Goal: Find specific page/section: Find specific page/section

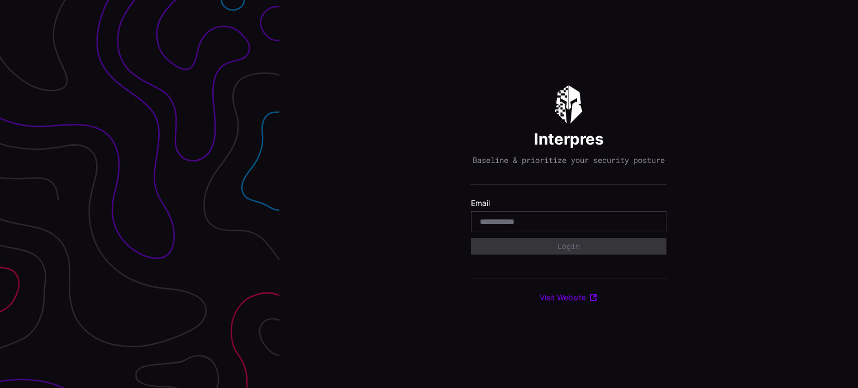
click at [526, 227] on input "email" at bounding box center [569, 222] width 178 height 10
type input "**********"
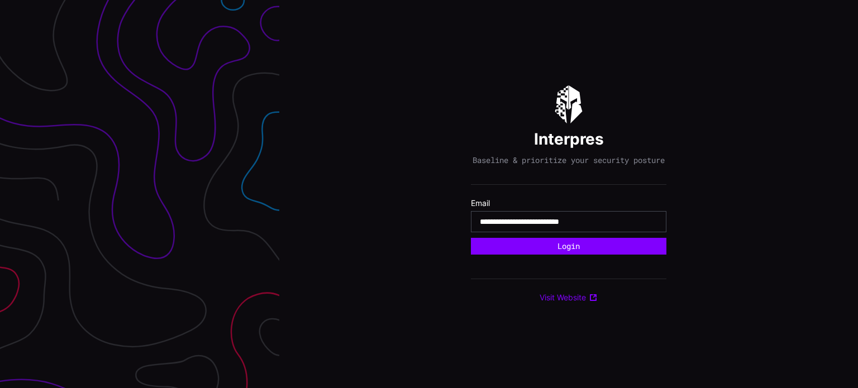
click at [597, 260] on div "**********" at bounding box center [569, 194] width 196 height 217
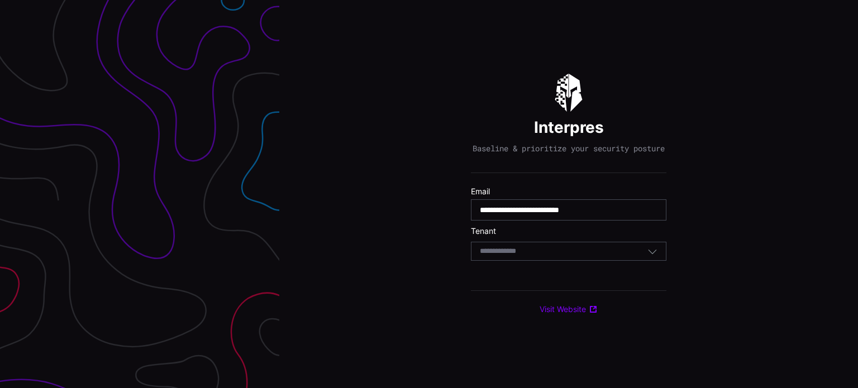
click at [574, 257] on div "Select Tenant" at bounding box center [564, 251] width 168 height 10
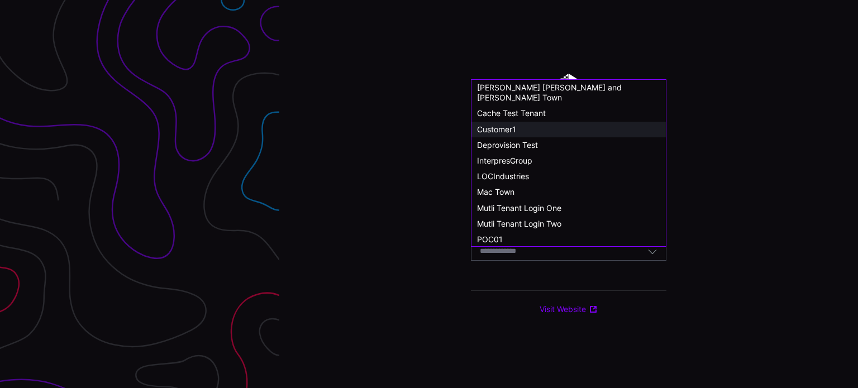
click at [501, 125] on span "Customer1" at bounding box center [496, 130] width 39 height 10
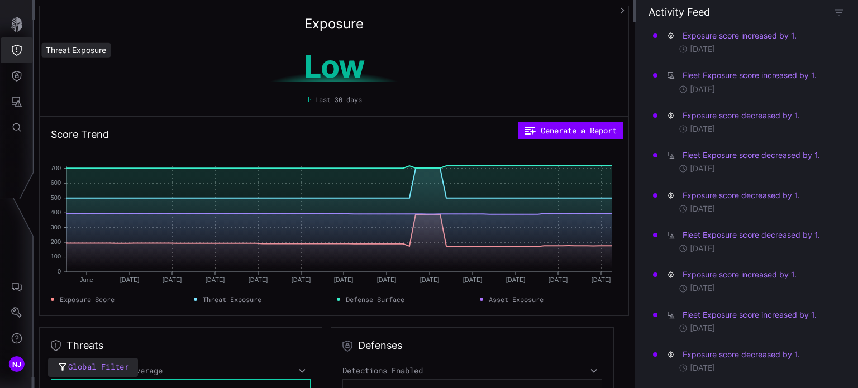
click at [13, 49] on icon "Threat Exposure" at bounding box center [16, 50] width 11 height 11
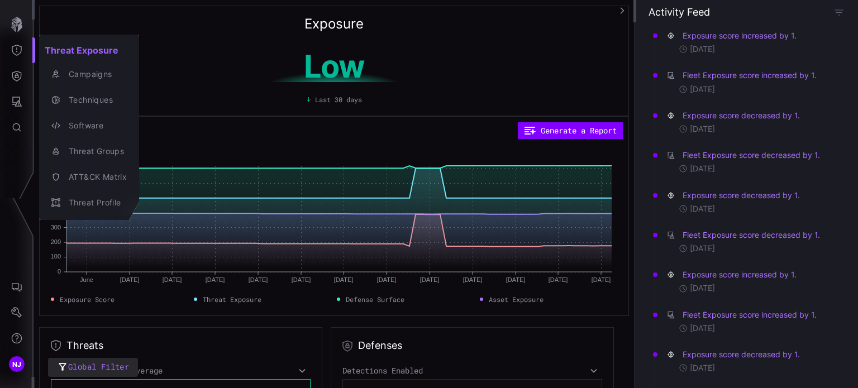
click at [15, 73] on div at bounding box center [429, 194] width 858 height 388
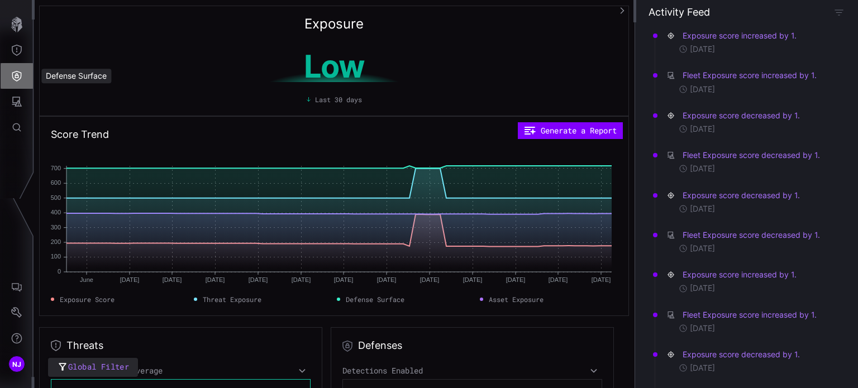
click at [15, 73] on icon "Defense Surface" at bounding box center [16, 75] width 11 height 11
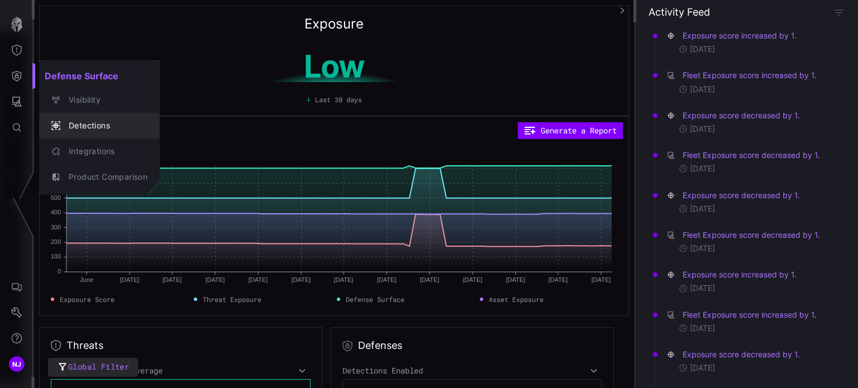
click at [78, 121] on div "Detections" at bounding box center [105, 126] width 84 height 14
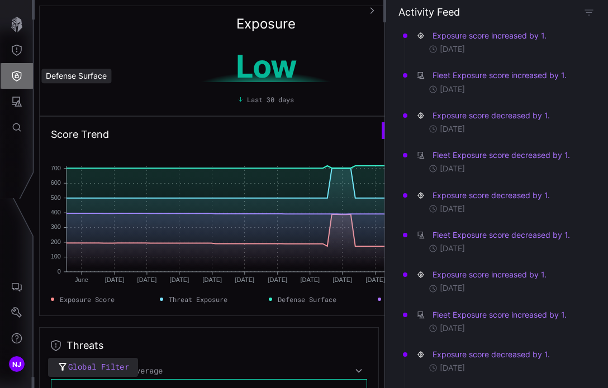
click at [16, 75] on icon "Defense Surface" at bounding box center [17, 76] width 10 height 11
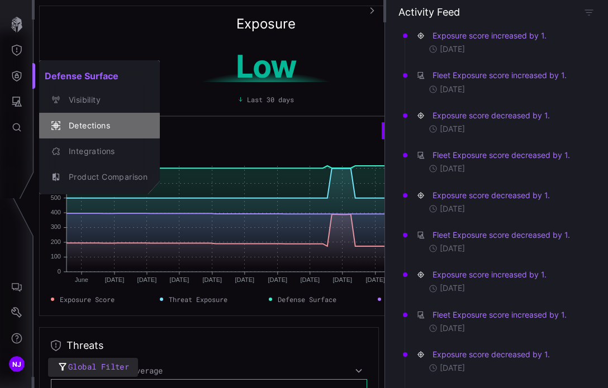
click at [81, 130] on div "Detections" at bounding box center [105, 126] width 84 height 14
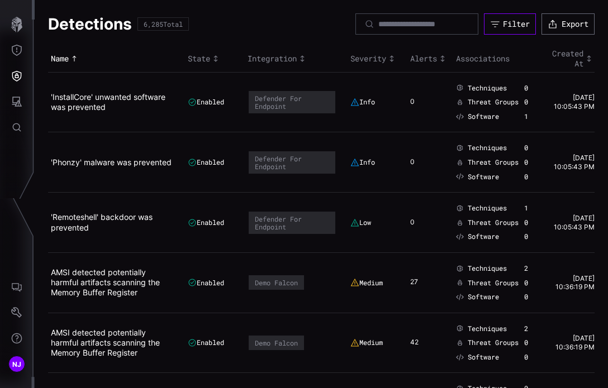
click at [505, 26] on div "Filter" at bounding box center [516, 24] width 27 height 10
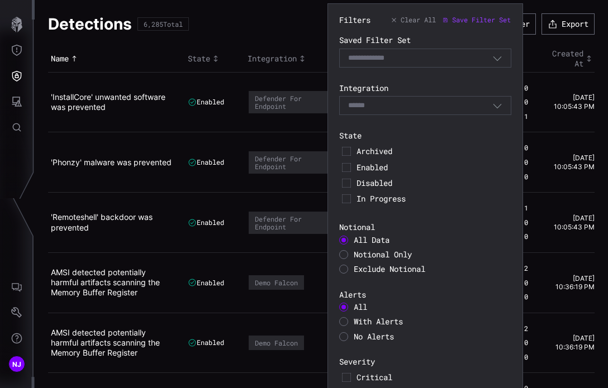
click at [345, 254] on div at bounding box center [343, 254] width 9 height 9
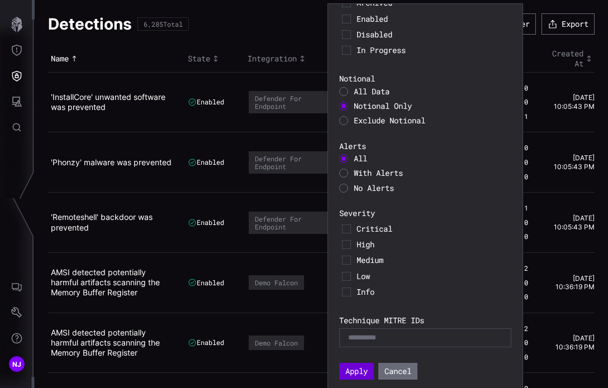
click at [357, 371] on button "Apply" at bounding box center [356, 371] width 35 height 17
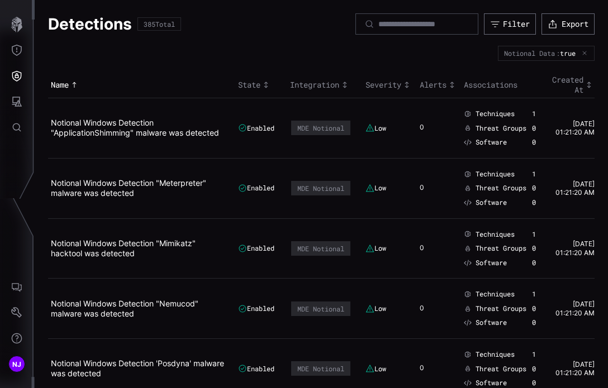
click at [582, 52] on icon "button" at bounding box center [585, 53] width 6 height 6
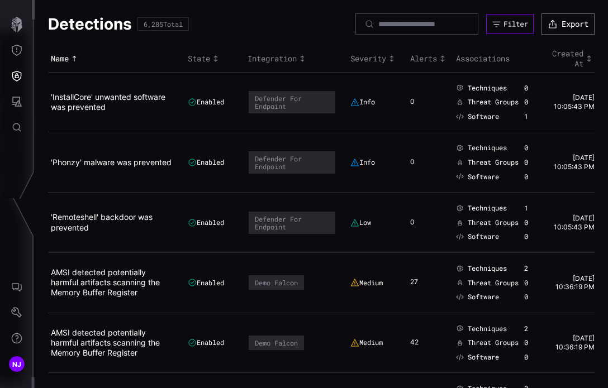
click at [506, 23] on div "Filter" at bounding box center [516, 25] width 25 height 10
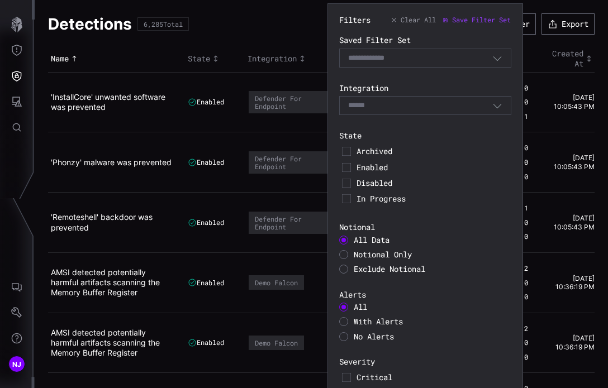
click at [343, 269] on div at bounding box center [343, 269] width 9 height 9
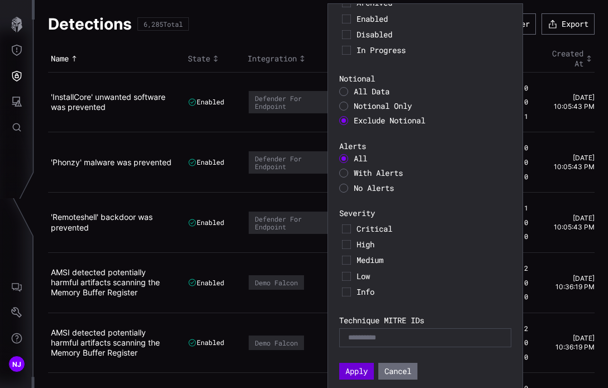
click at [358, 373] on button "Apply" at bounding box center [356, 371] width 35 height 17
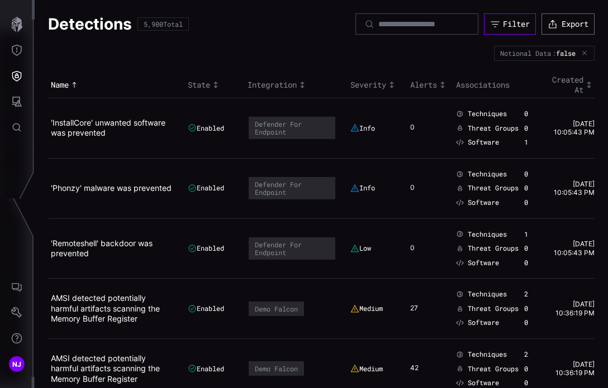
click at [509, 29] on button "Filter" at bounding box center [510, 23] width 52 height 21
click at [583, 53] on icon "button" at bounding box center [585, 53] width 4 height 4
